Goal: Information Seeking & Learning: Check status

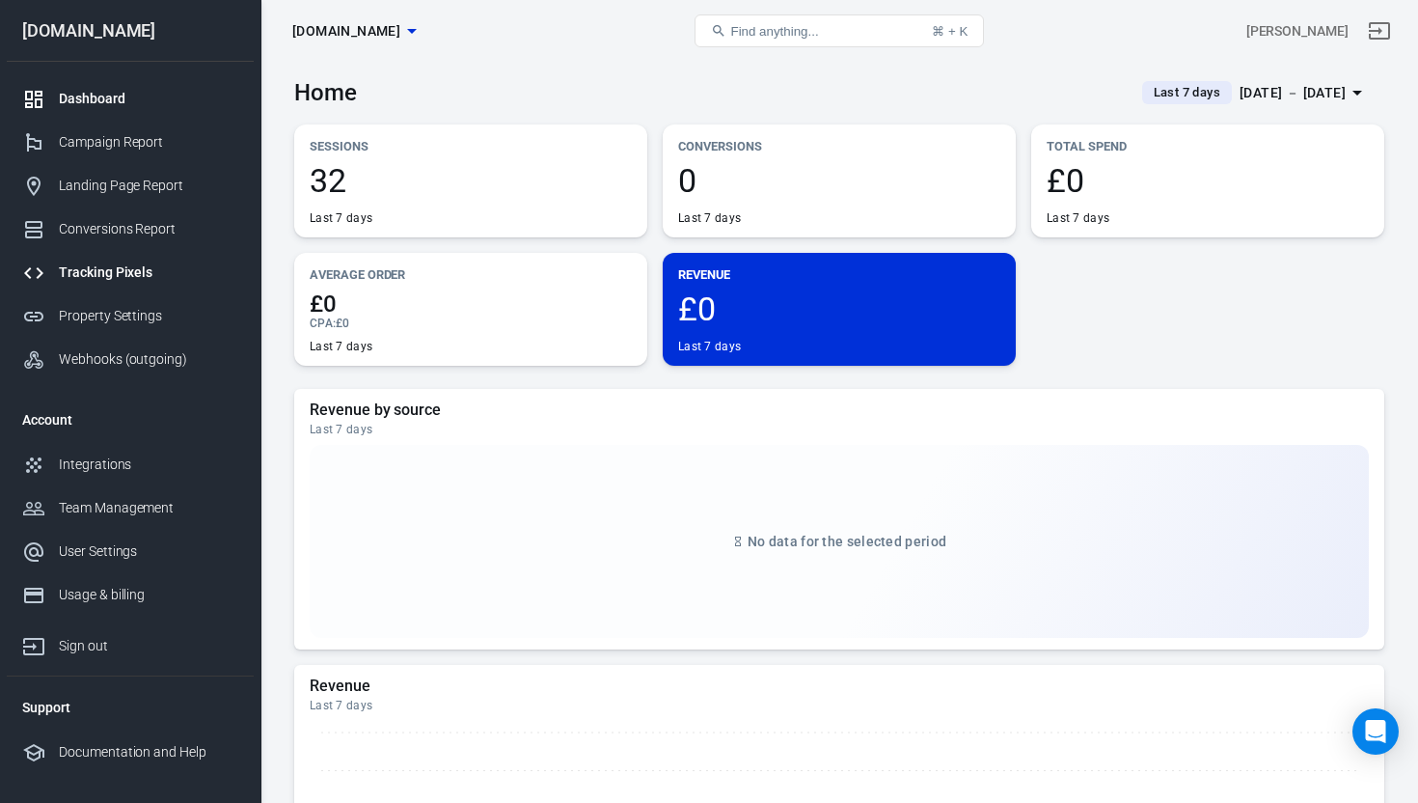
click at [103, 277] on div "Tracking Pixels" at bounding box center [148, 272] width 179 height 20
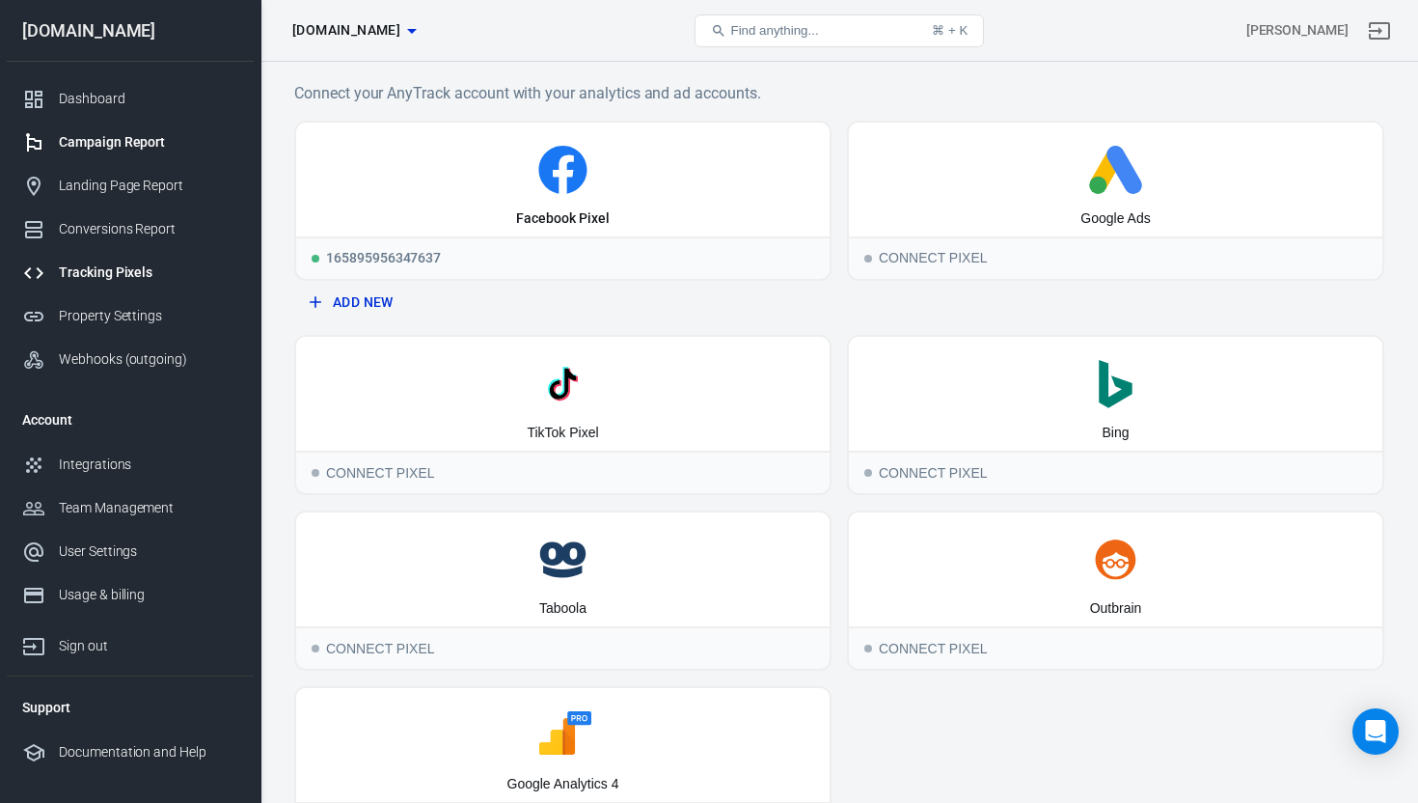
click at [120, 142] on div "Campaign Report" at bounding box center [148, 142] width 179 height 20
